Goal: Communication & Community: Answer question/provide support

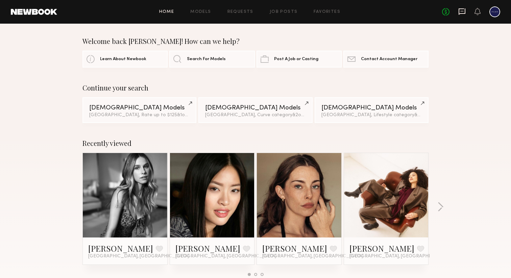
click at [464, 14] on icon at bounding box center [462, 11] width 7 height 6
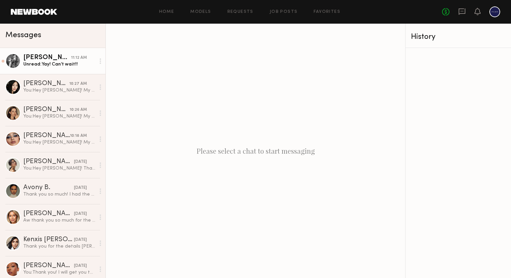
click at [54, 64] on div "Unread: Yay! Can’t wait!!" at bounding box center [59, 64] width 72 height 6
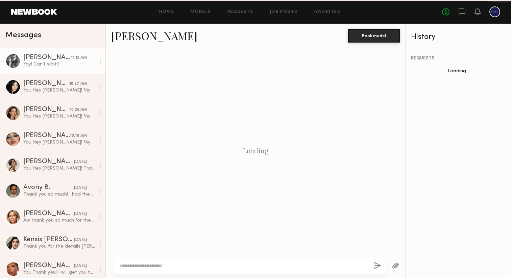
scroll to position [780, 0]
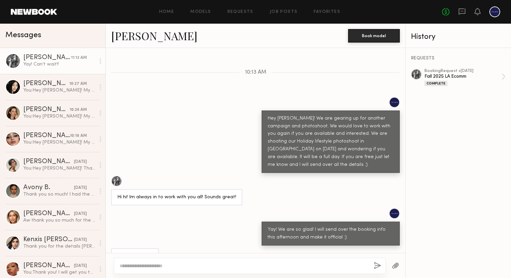
click at [27, 14] on link at bounding box center [34, 12] width 46 height 6
